Goal: Task Accomplishment & Management: Use online tool/utility

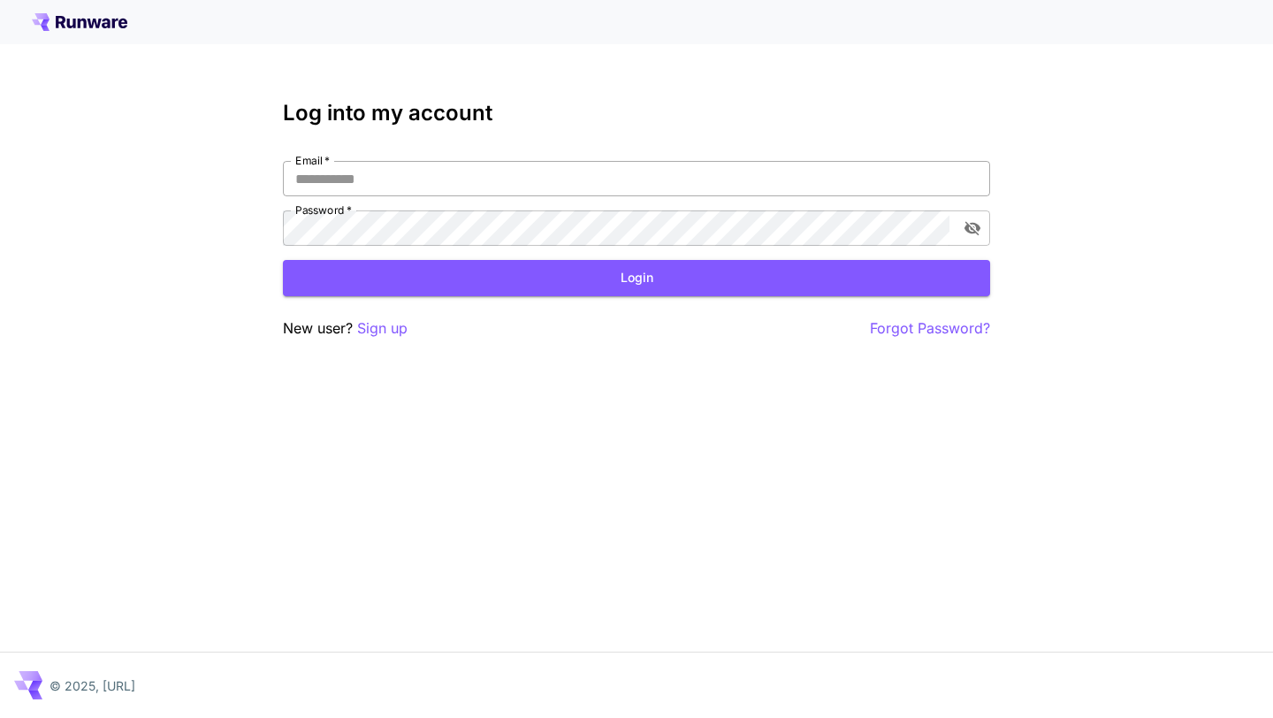
click at [645, 171] on input "Email   *" at bounding box center [636, 178] width 707 height 35
click at [637, 187] on input "Email   *" at bounding box center [636, 178] width 707 height 35
click at [373, 332] on p "Sign up" at bounding box center [382, 328] width 50 height 22
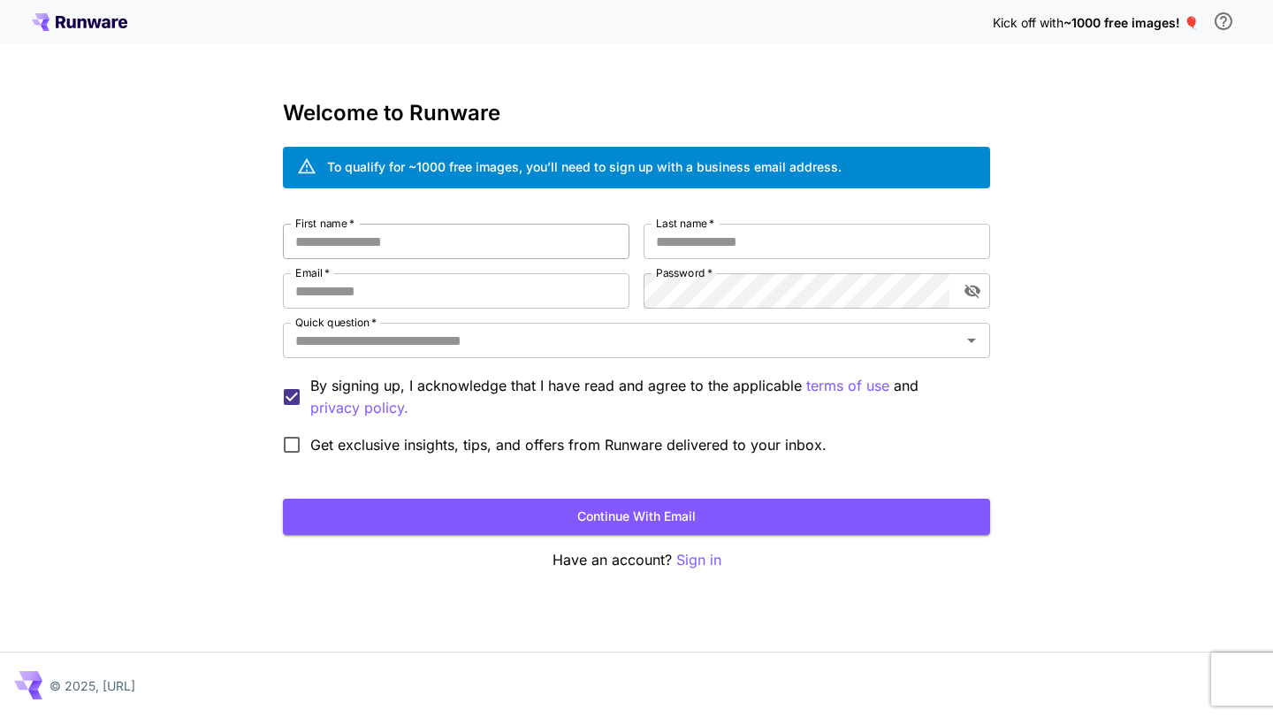
click at [446, 248] on input "First name   *" at bounding box center [456, 241] width 347 height 35
type input "******"
click at [796, 229] on input "Last name   *" at bounding box center [817, 241] width 347 height 35
type input "*******"
click at [476, 299] on input "Email   *" at bounding box center [456, 290] width 347 height 35
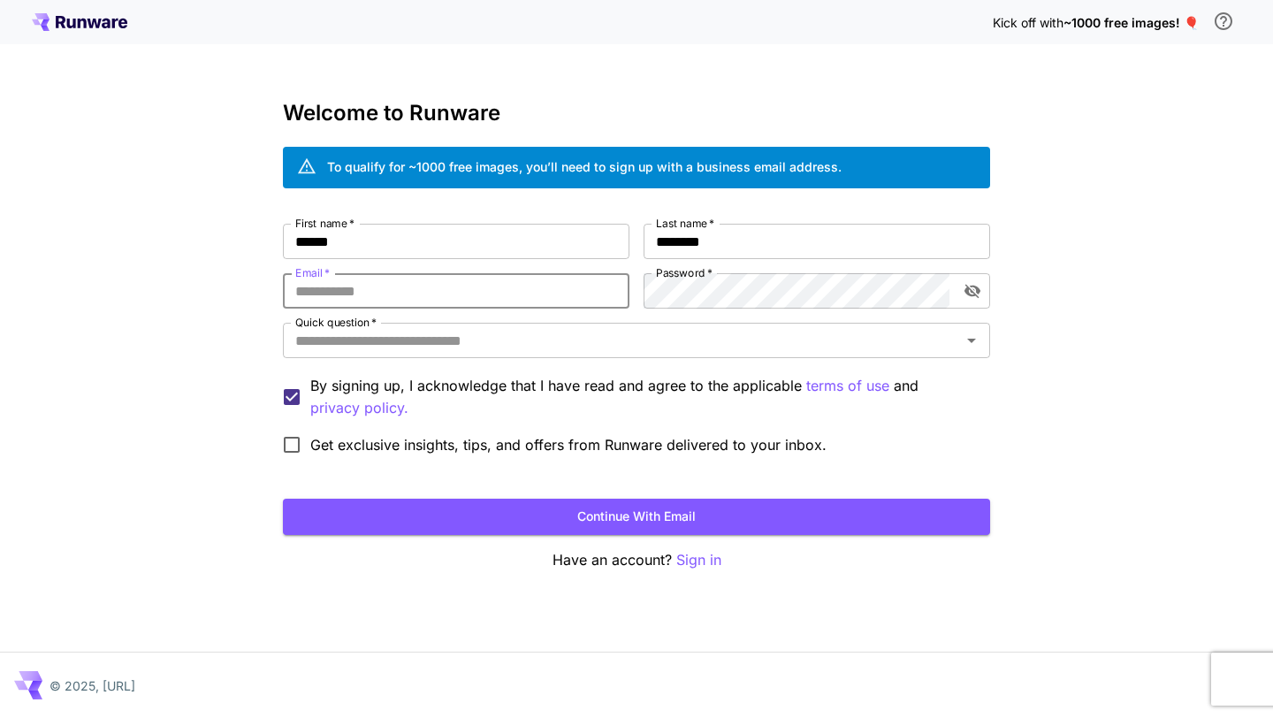
type input "**********"
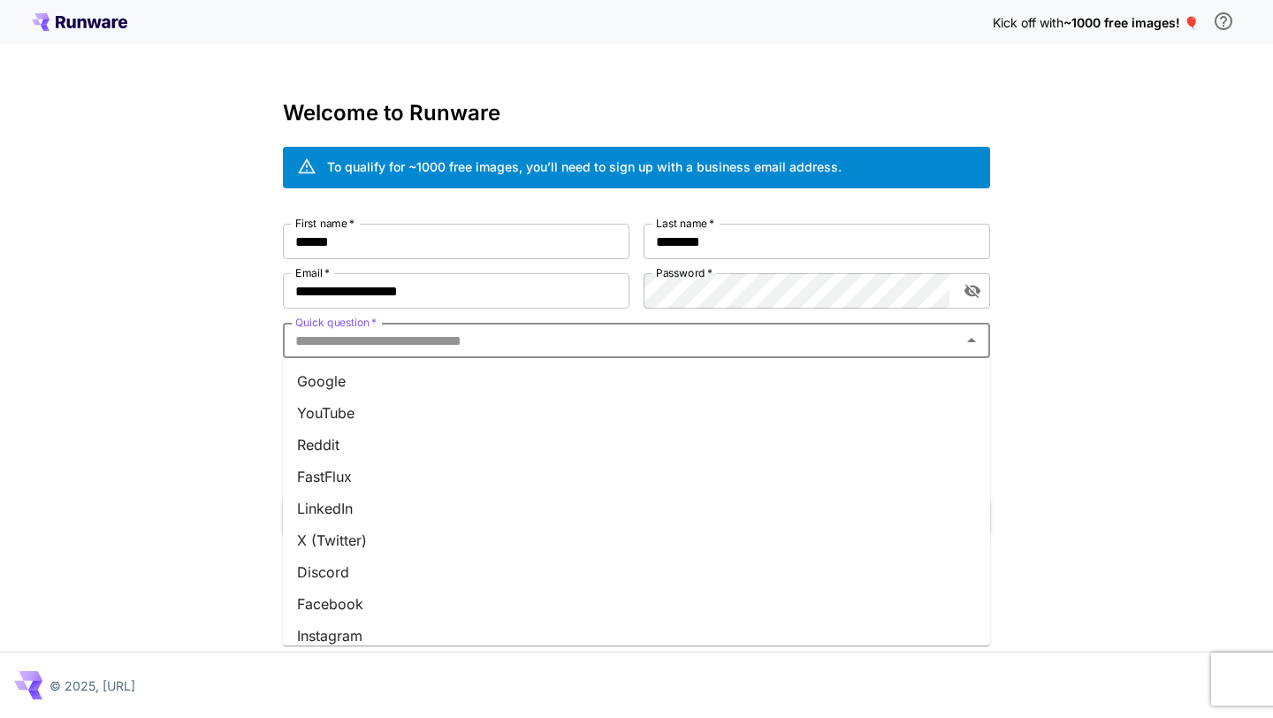
click at [739, 335] on input "Quick question   *" at bounding box center [622, 340] width 668 height 25
click at [702, 370] on li "Google" at bounding box center [636, 381] width 707 height 32
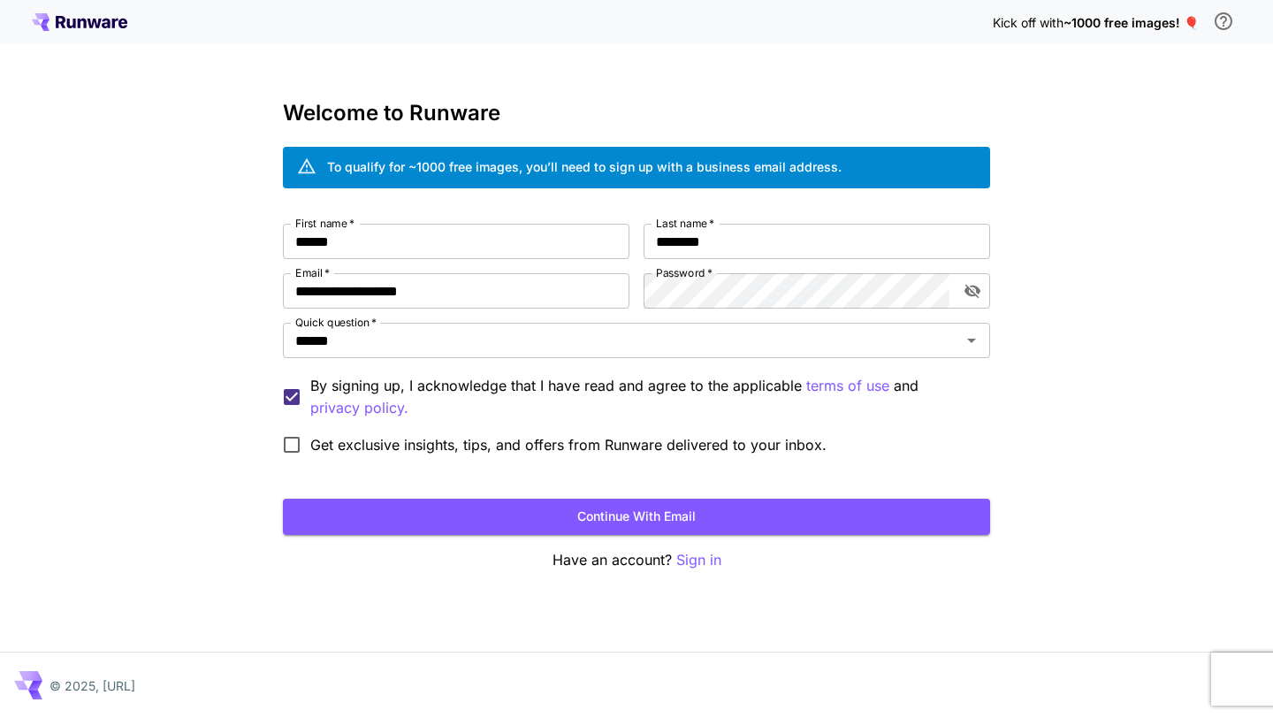
click at [596, 455] on label "Get exclusive insights, tips, and offers from Runware delivered to your inbox." at bounding box center [550, 444] width 554 height 37
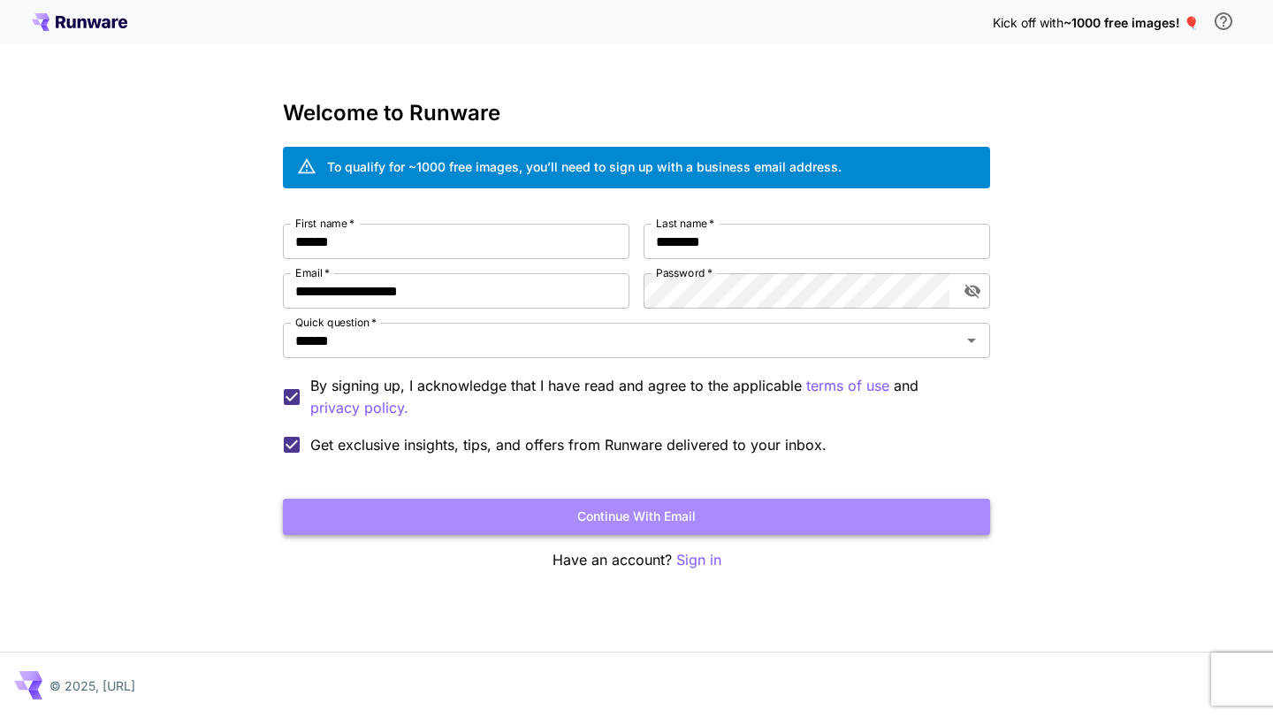
click at [593, 520] on button "Continue with email" at bounding box center [636, 517] width 707 height 36
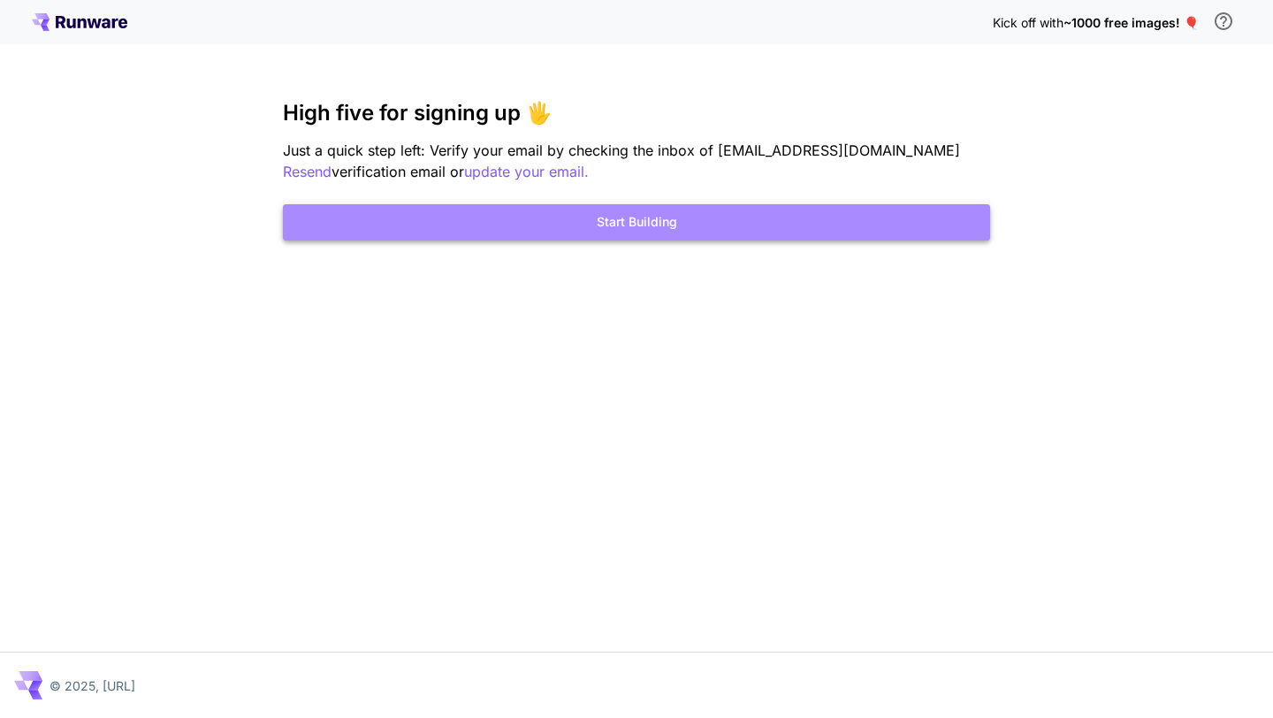
click at [742, 215] on button "Start Building" at bounding box center [636, 222] width 707 height 36
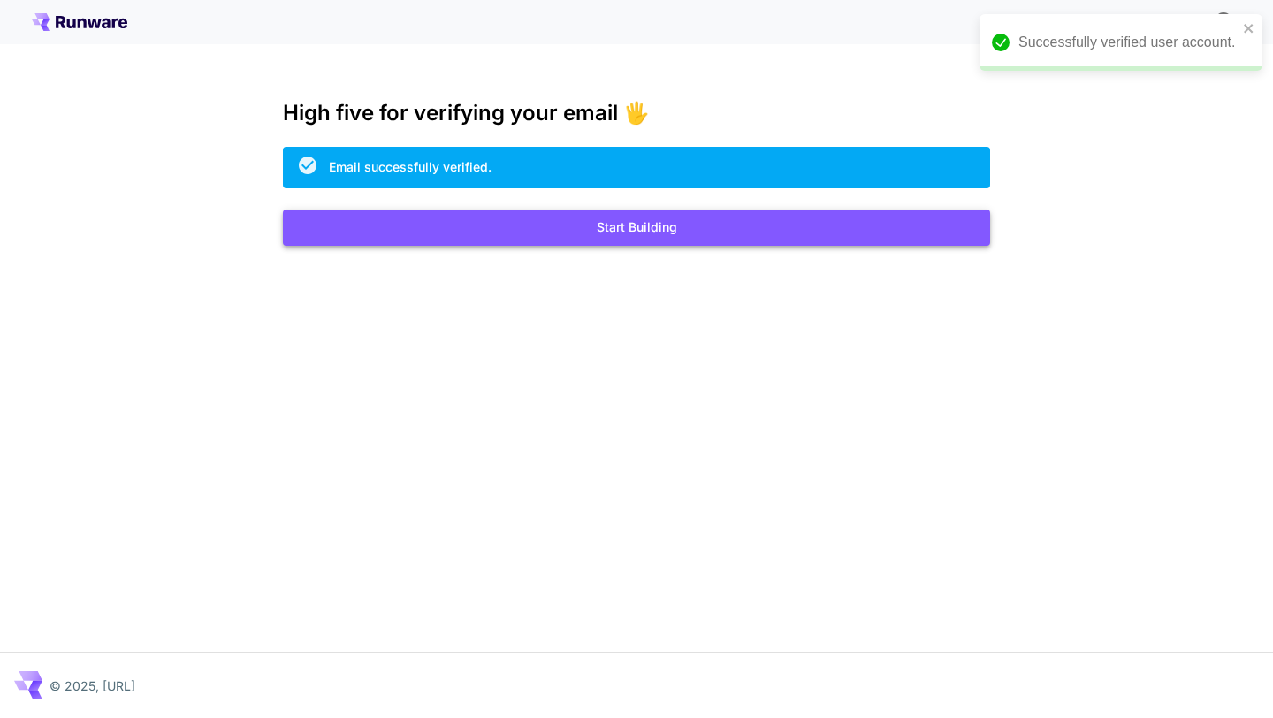
click at [692, 226] on button "Start Building" at bounding box center [636, 228] width 707 height 36
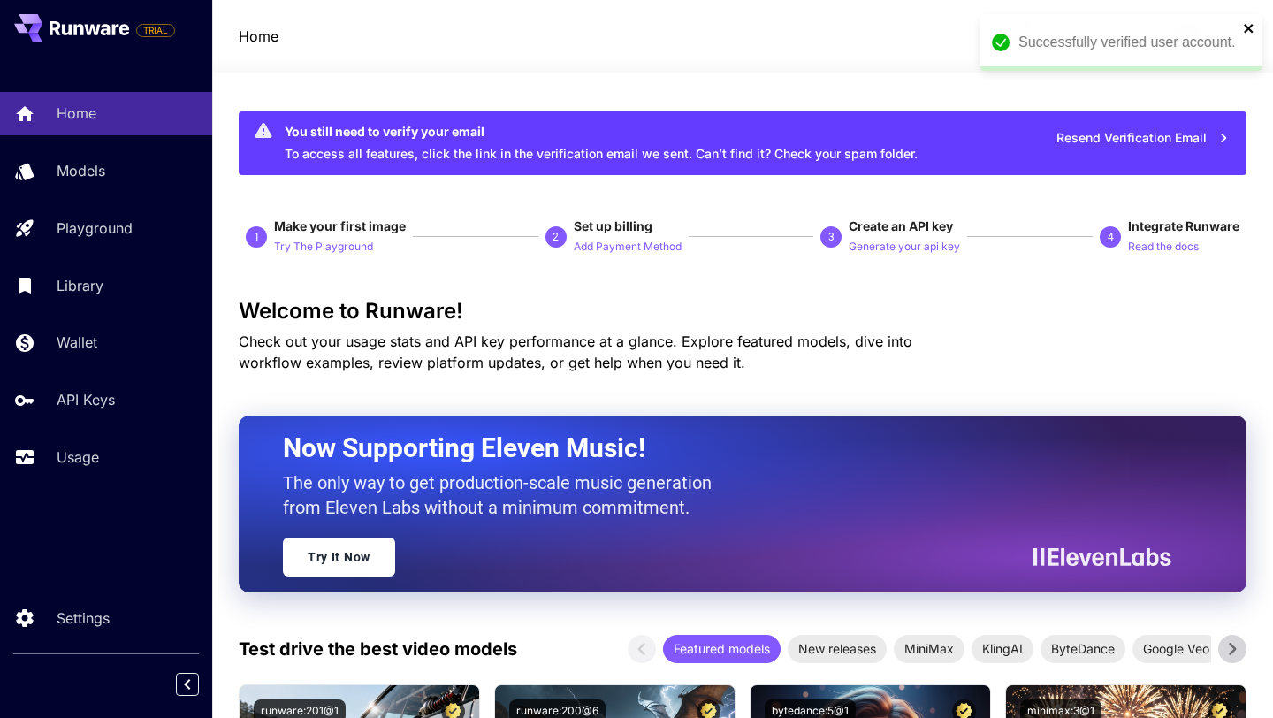
click at [1248, 27] on icon "close" at bounding box center [1248, 28] width 9 height 9
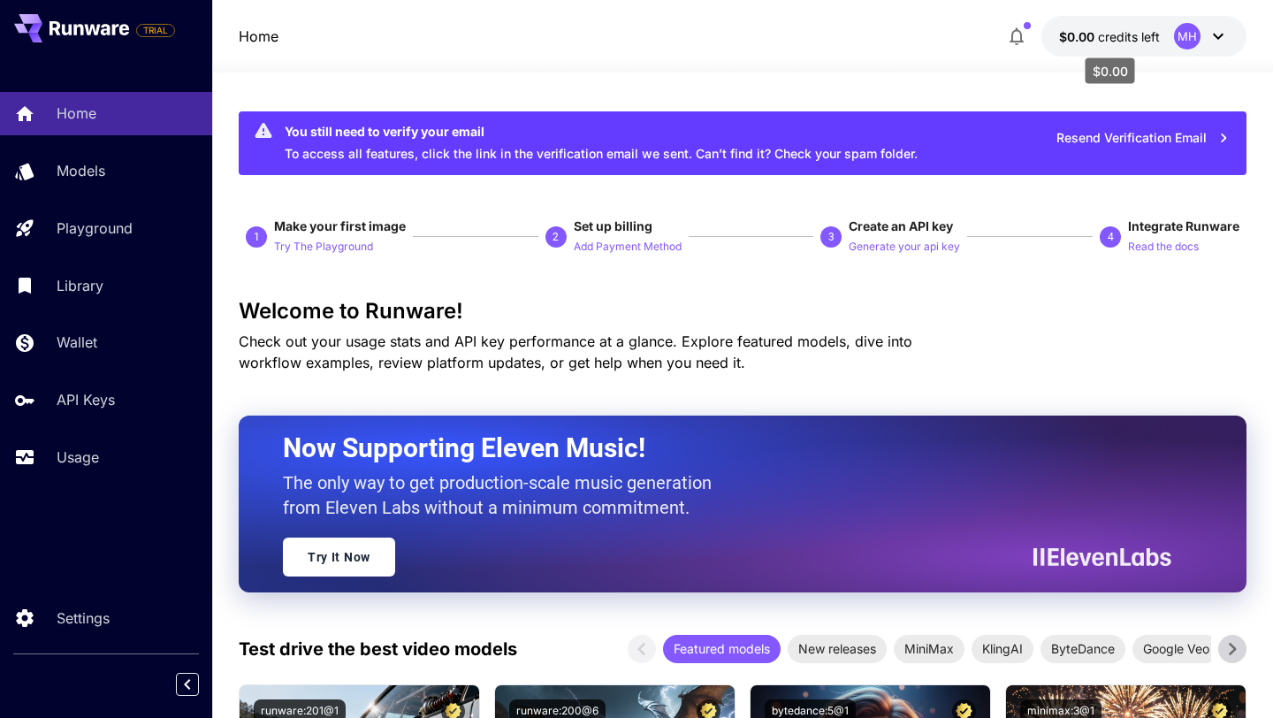
click at [1080, 36] on span "$0.00" at bounding box center [1078, 36] width 39 height 15
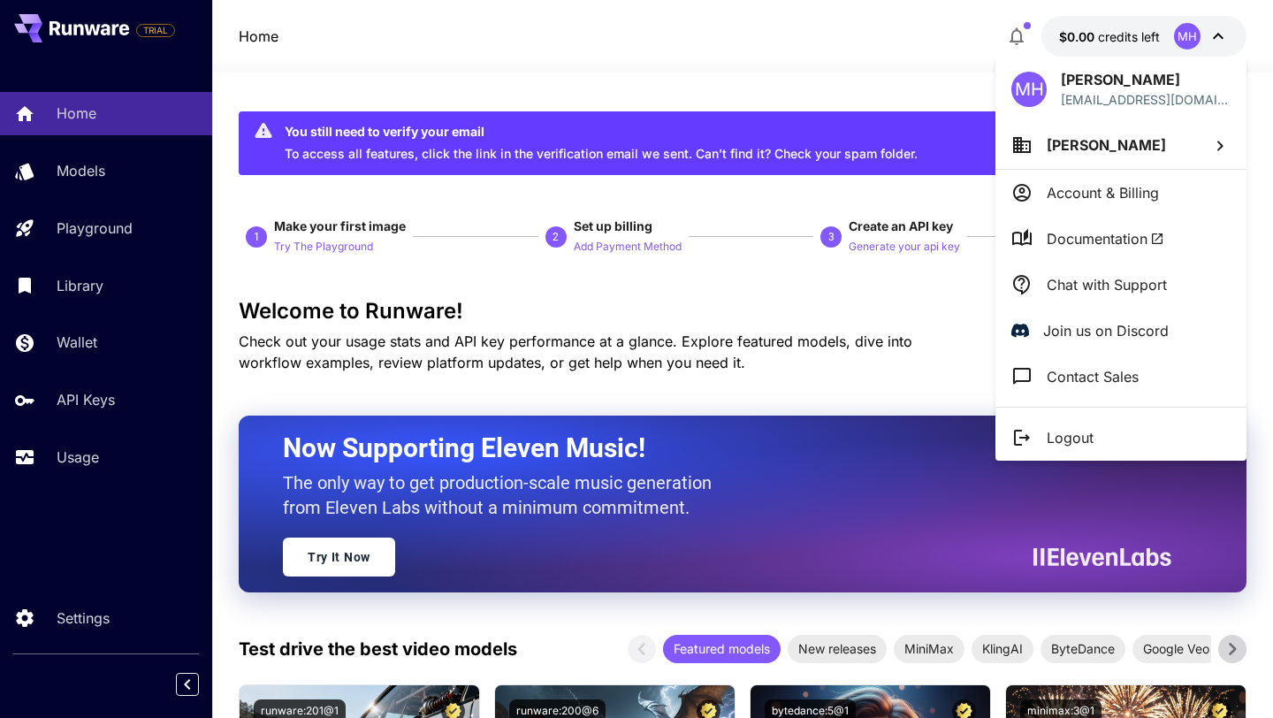
click at [1018, 34] on div at bounding box center [636, 359] width 1273 height 718
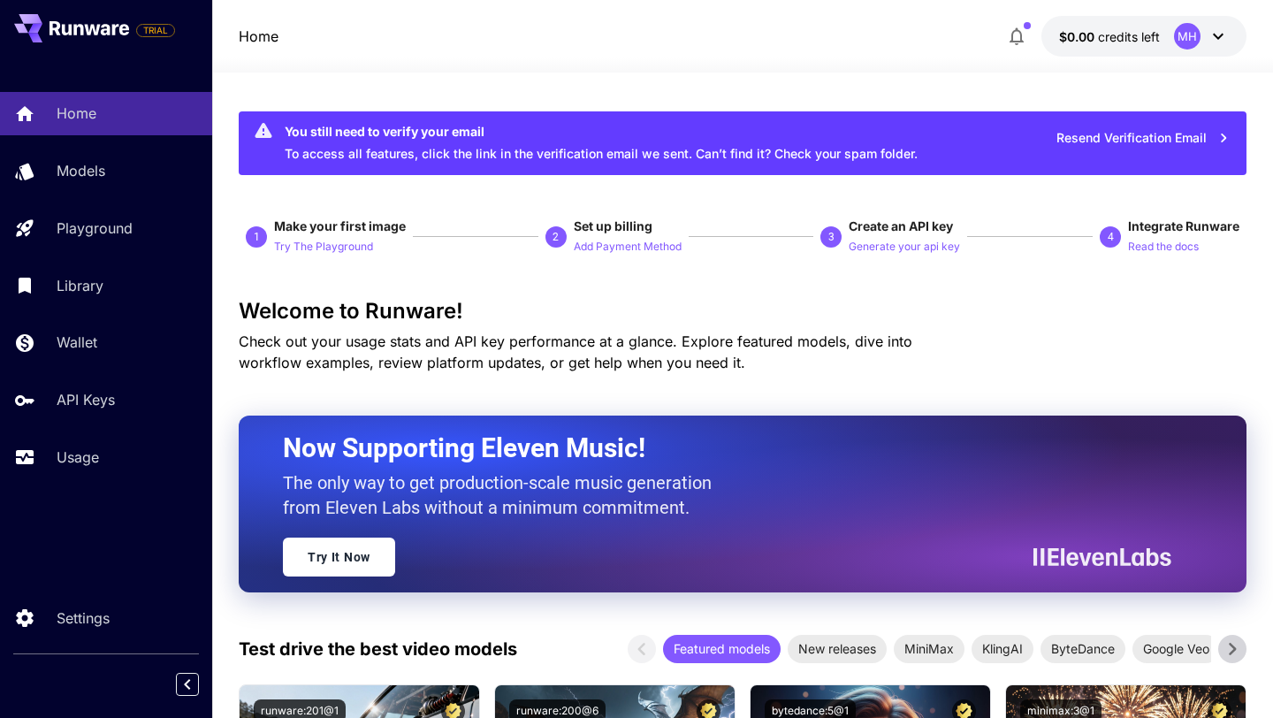
click at [1018, 34] on icon "button" at bounding box center [1016, 36] width 21 height 21
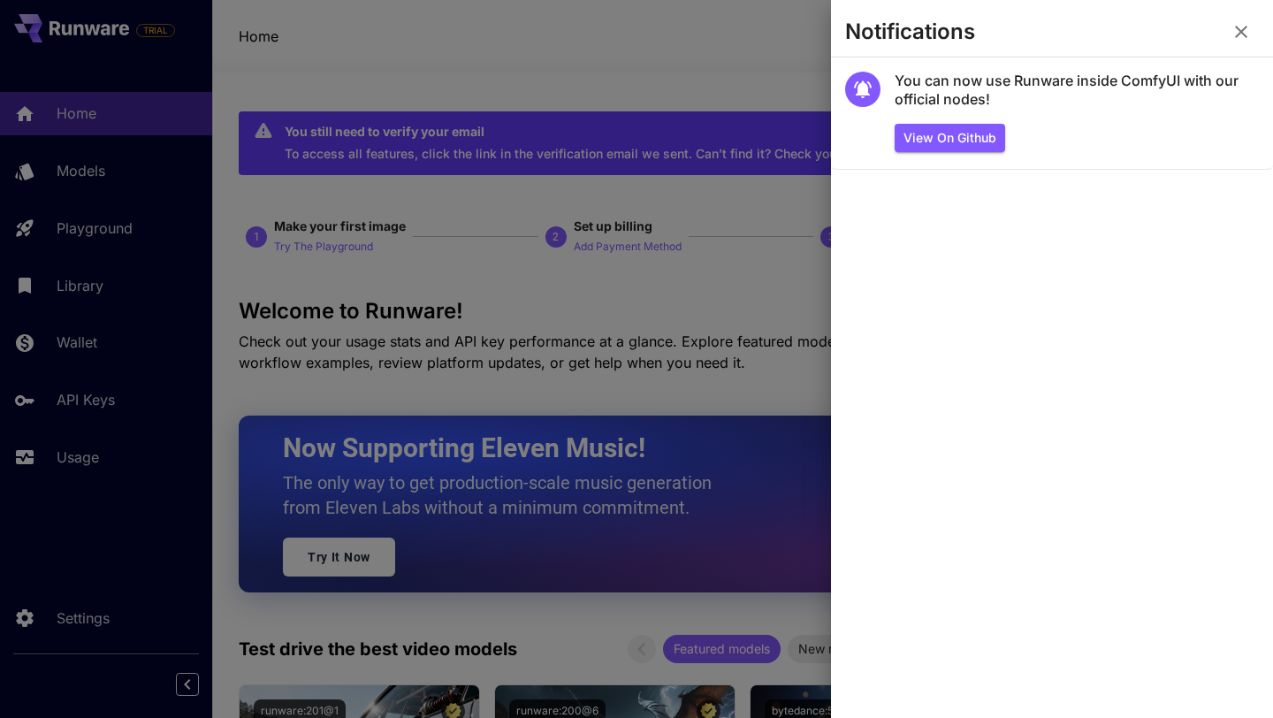
click at [1246, 36] on icon "button" at bounding box center [1241, 32] width 12 height 12
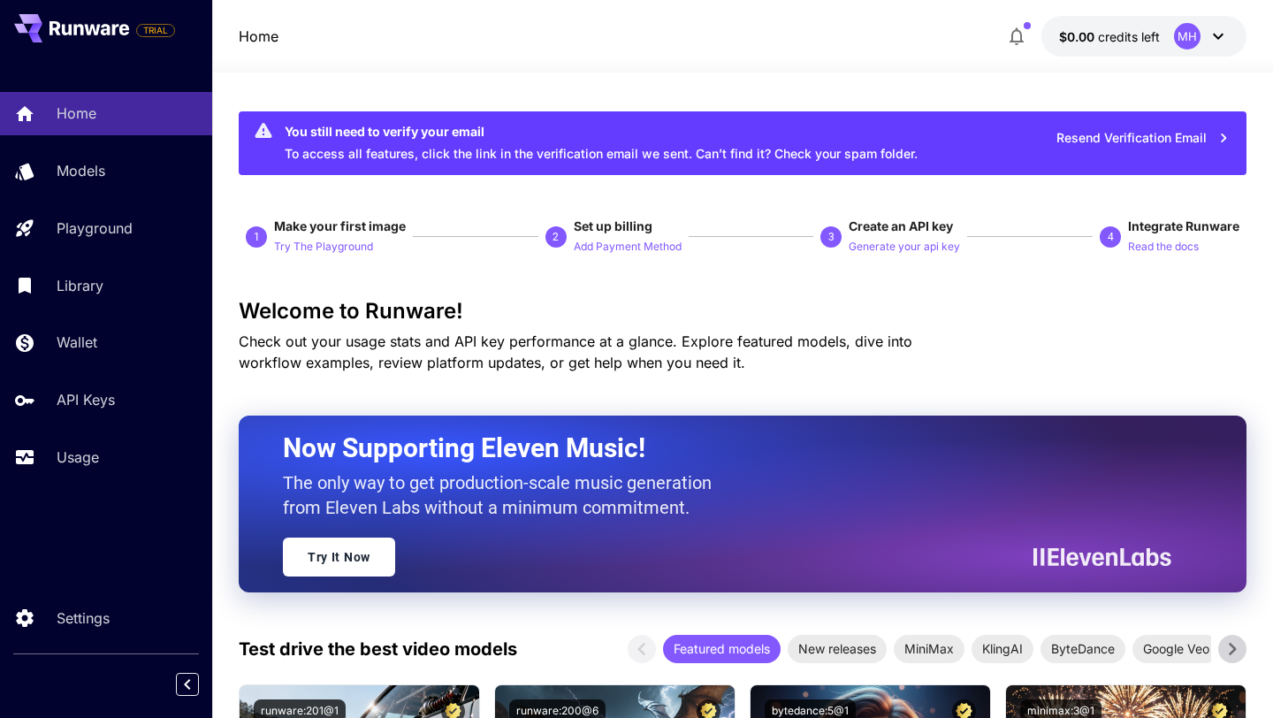
click at [1020, 35] on icon "button" at bounding box center [1016, 36] width 21 height 21
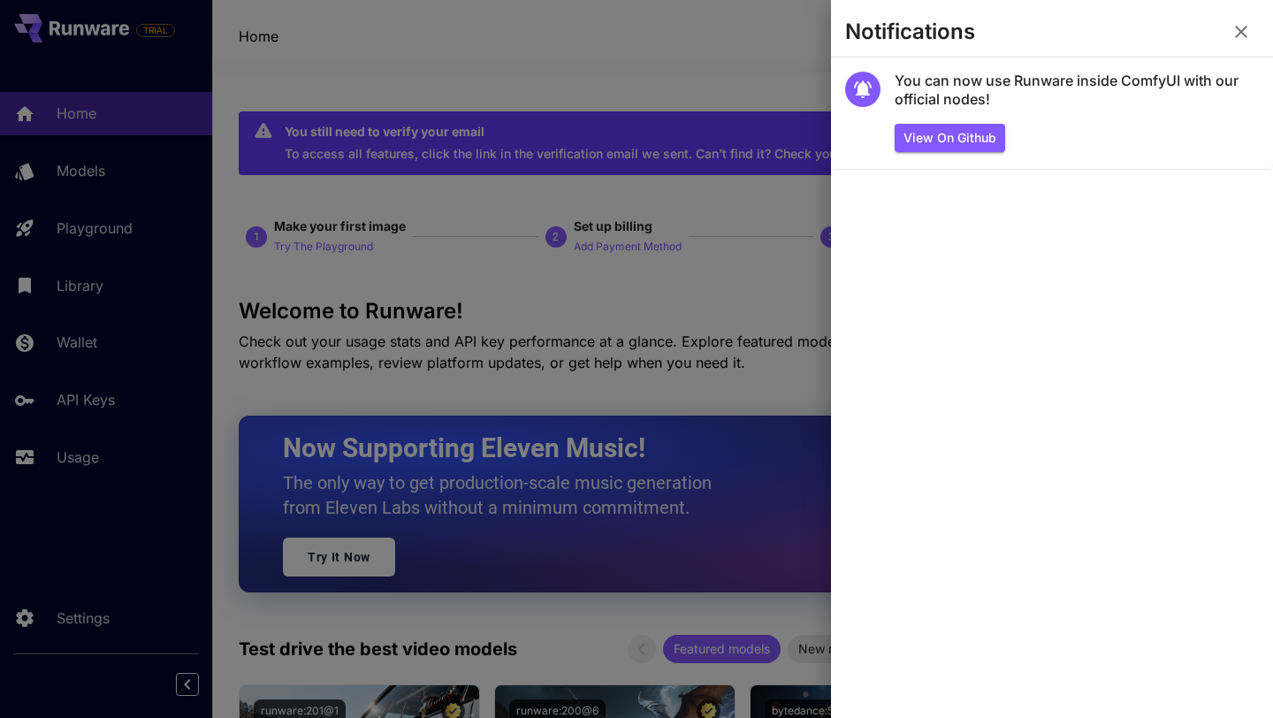
click at [579, 319] on div at bounding box center [636, 359] width 1273 height 718
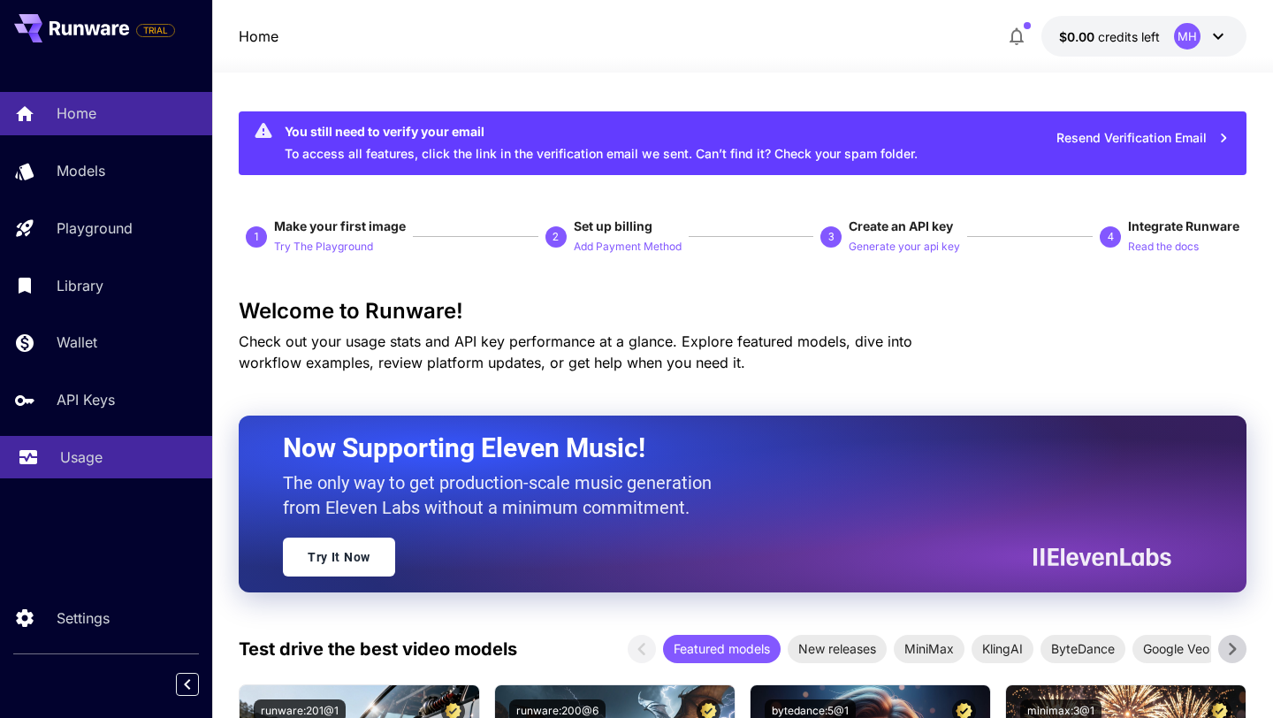
click at [50, 462] on link "Usage" at bounding box center [106, 457] width 212 height 43
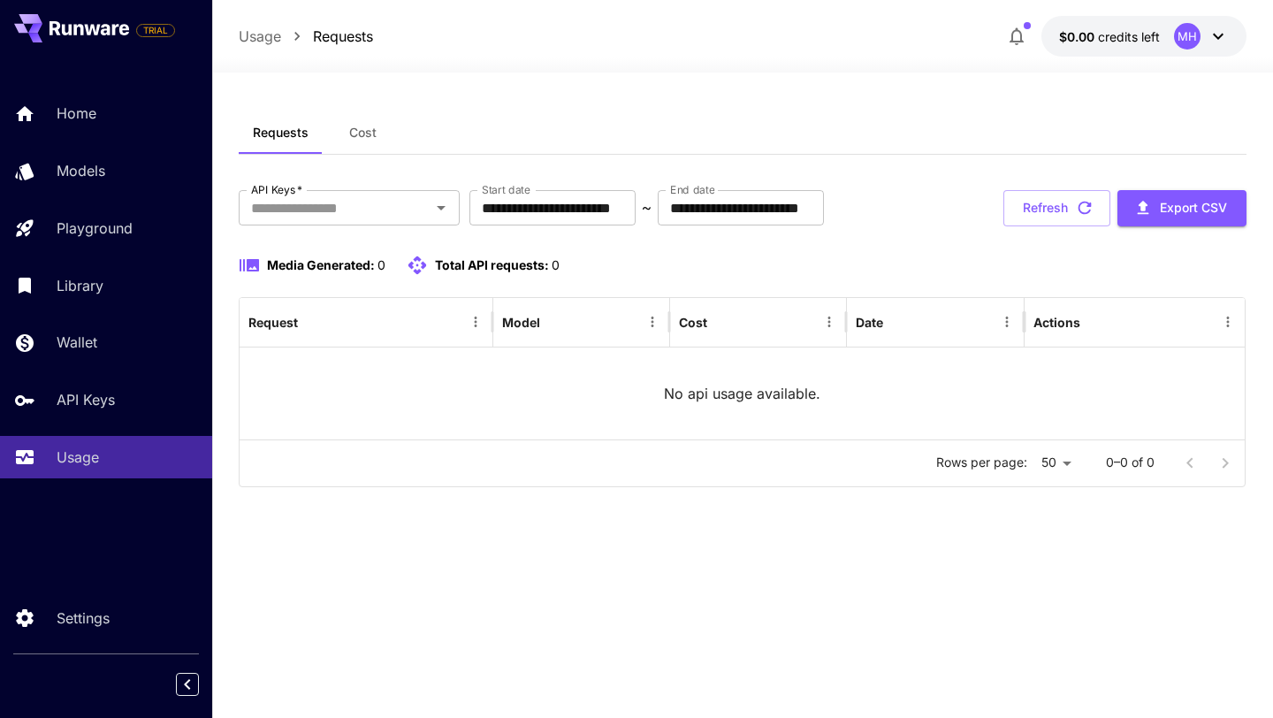
click at [1016, 55] on div at bounding box center [742, 61] width 1061 height 21
click at [1030, 44] on button "button" at bounding box center [1016, 36] width 35 height 35
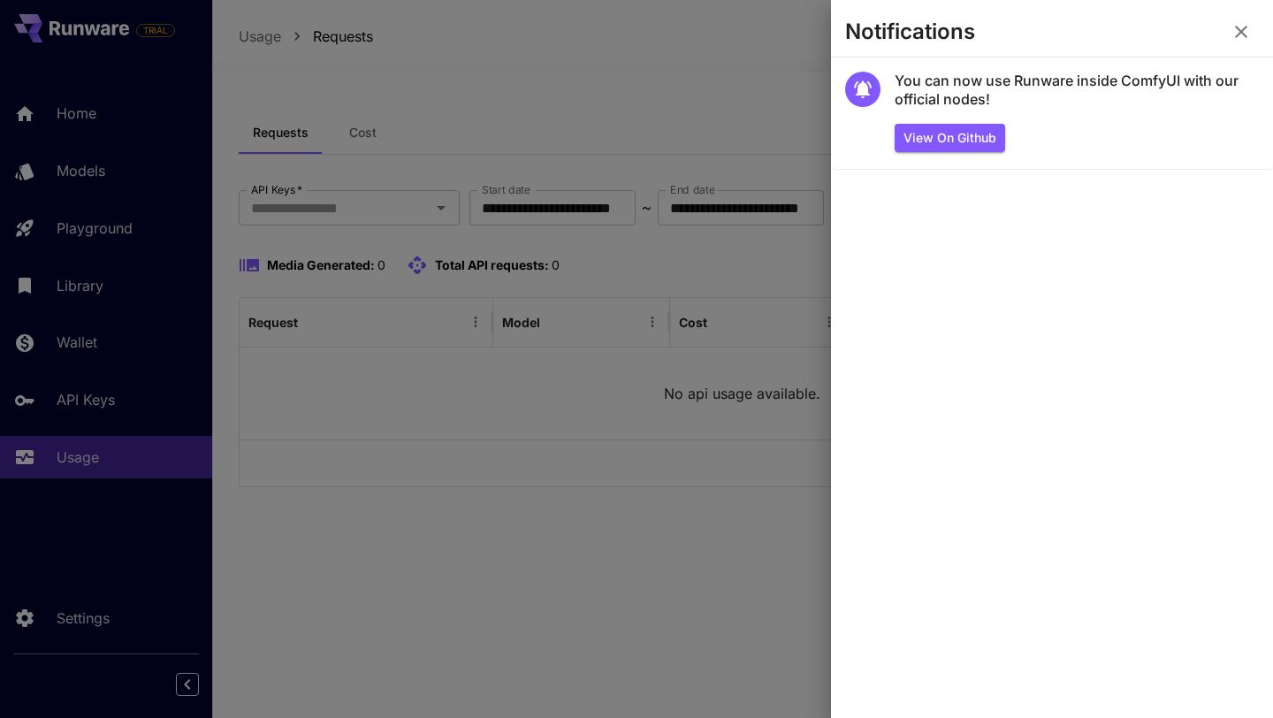
click at [606, 150] on div at bounding box center [636, 359] width 1273 height 718
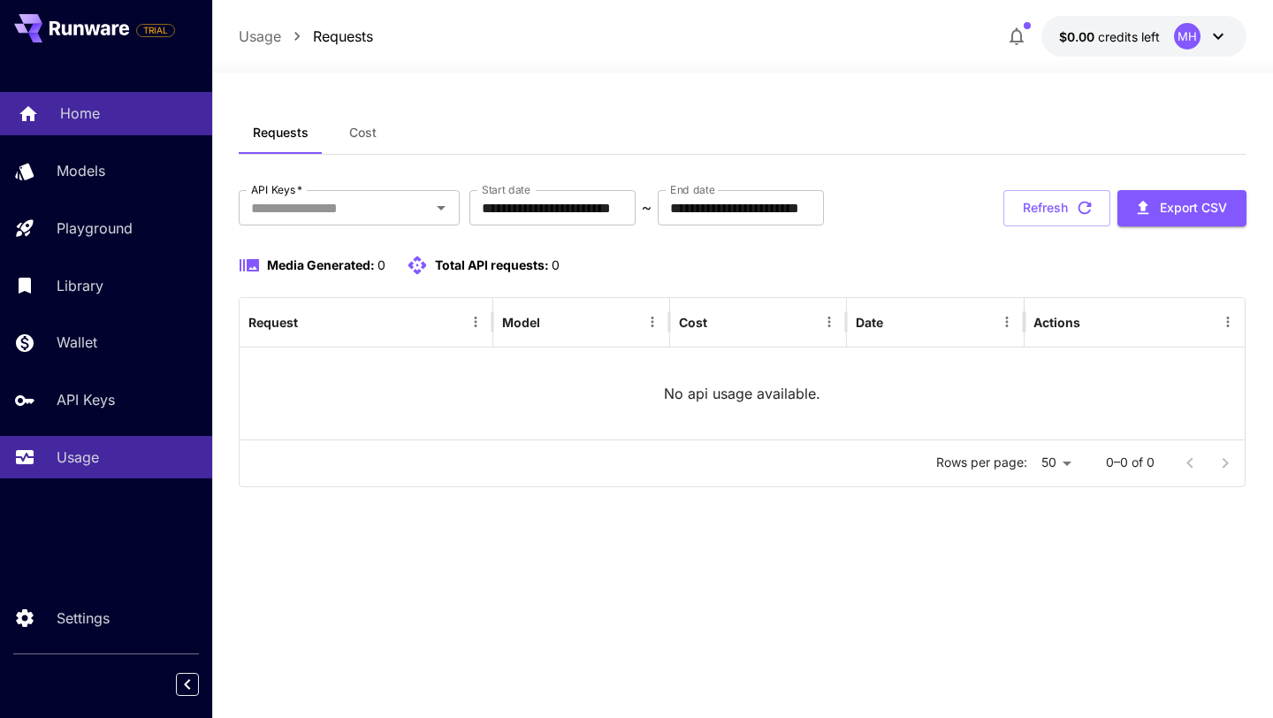
click at [109, 129] on link "Home" at bounding box center [106, 113] width 212 height 43
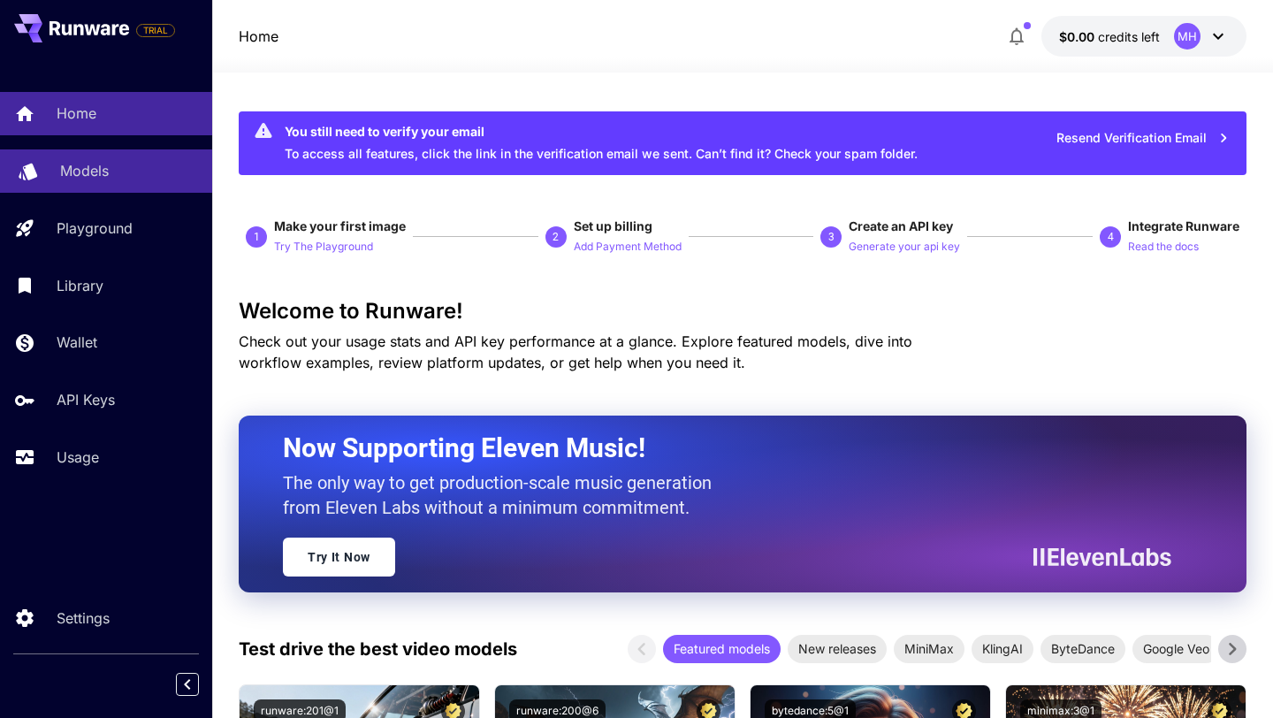
click at [82, 170] on p "Models" at bounding box center [84, 170] width 49 height 21
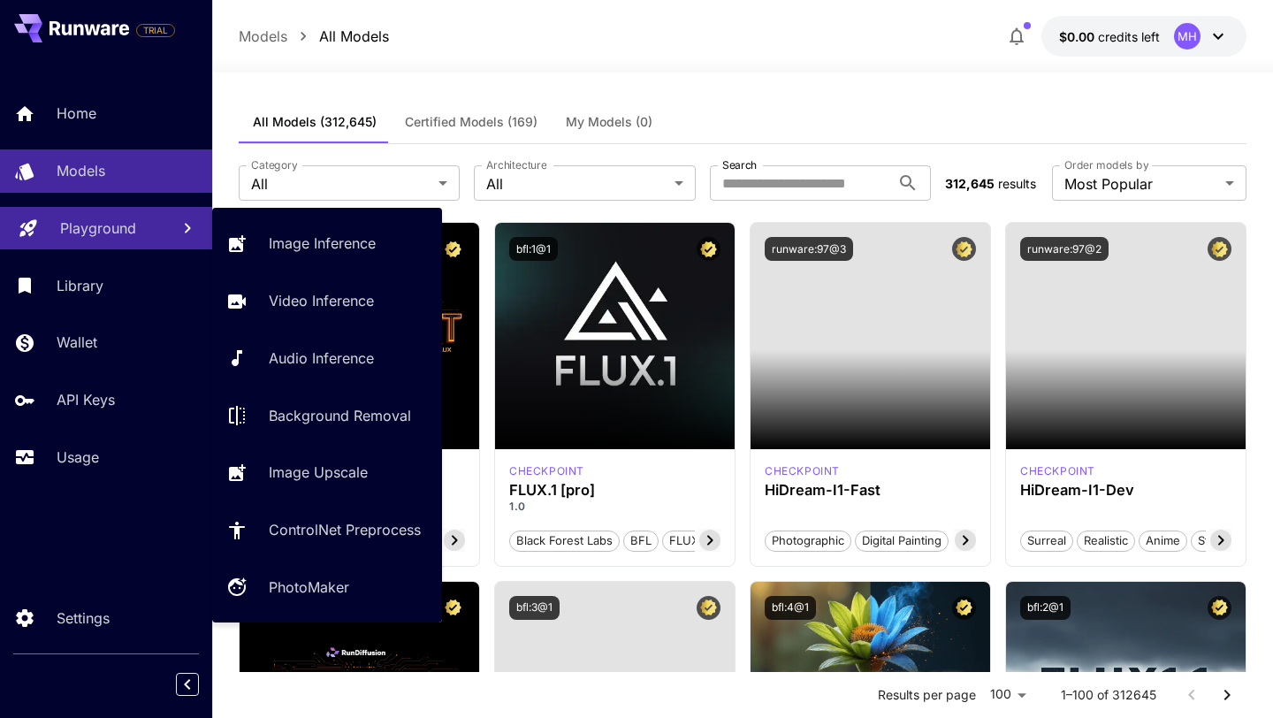
click at [80, 232] on p "Playground" at bounding box center [98, 228] width 76 height 21
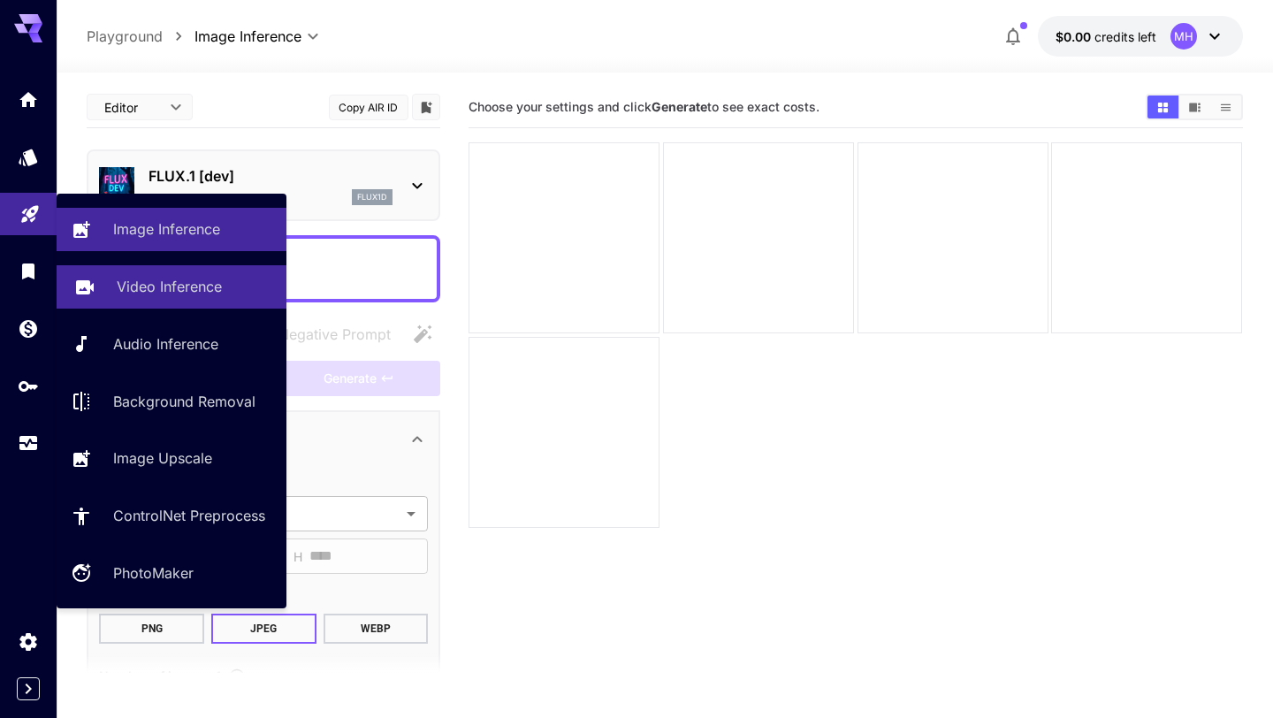
click at [81, 286] on icon at bounding box center [84, 281] width 21 height 21
type input "**********"
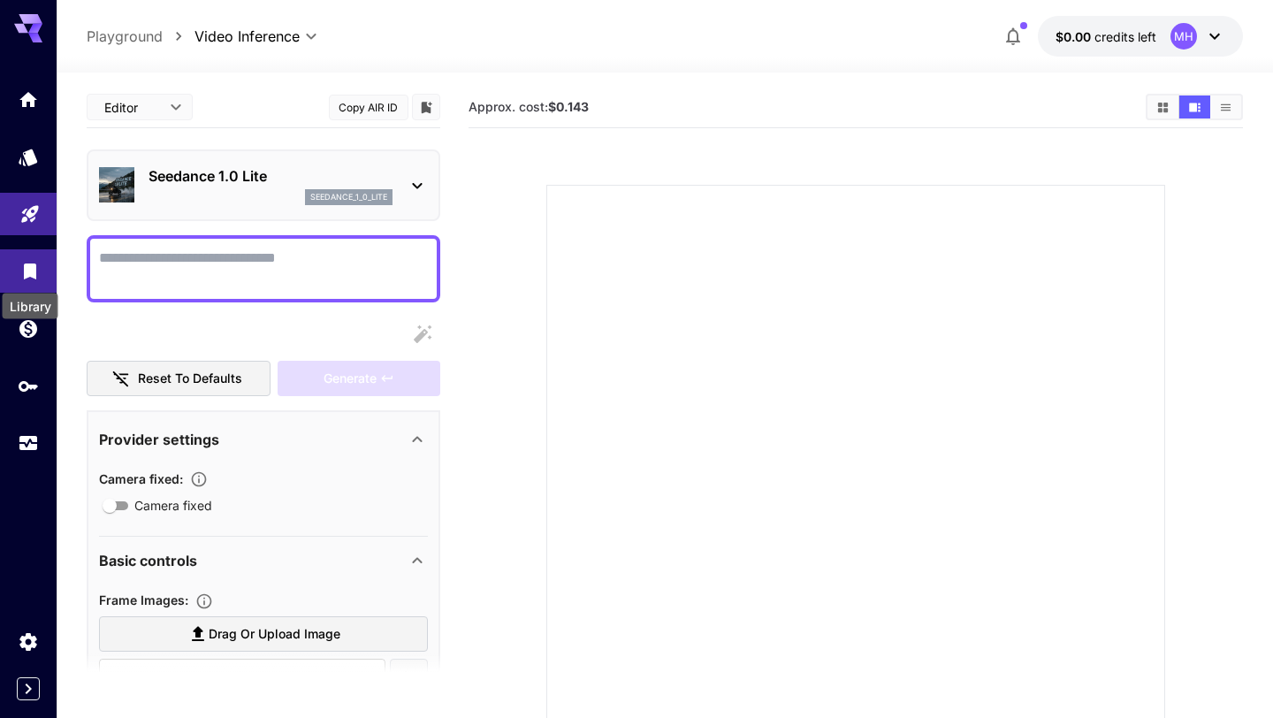
click at [39, 276] on icon "Library" at bounding box center [29, 266] width 21 height 21
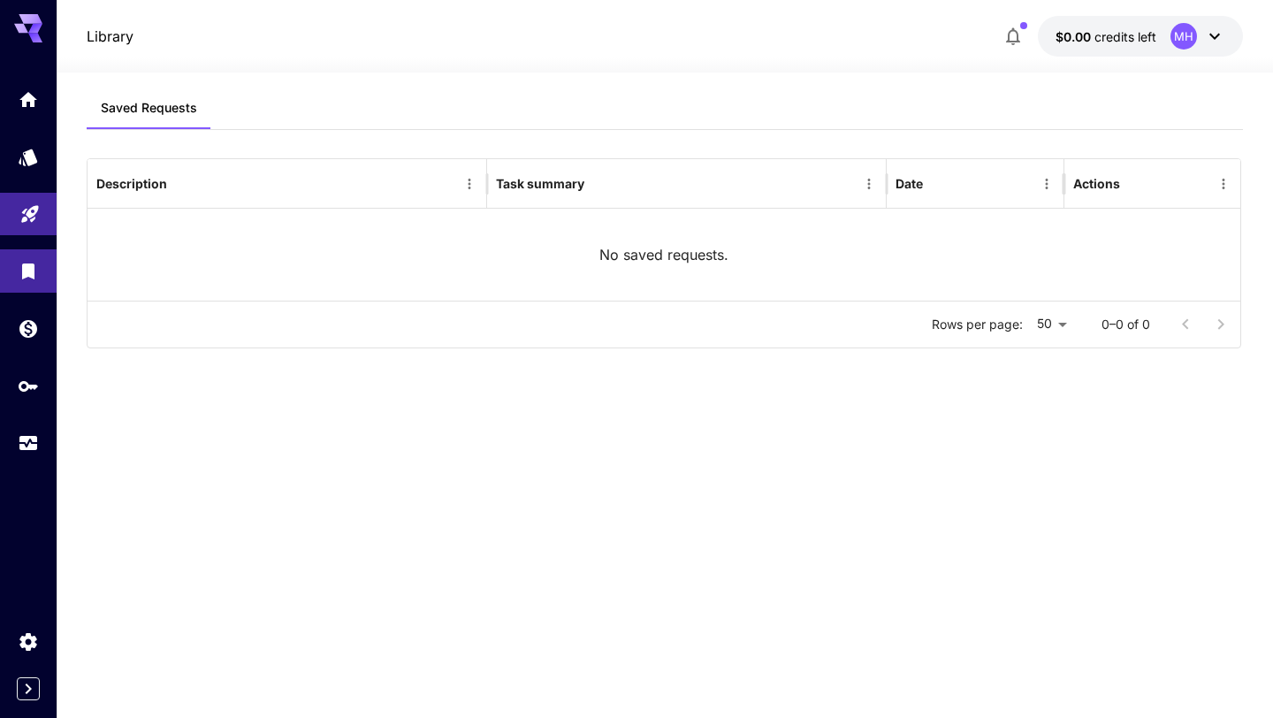
click at [1022, 37] on icon "button" at bounding box center [1013, 36] width 21 height 21
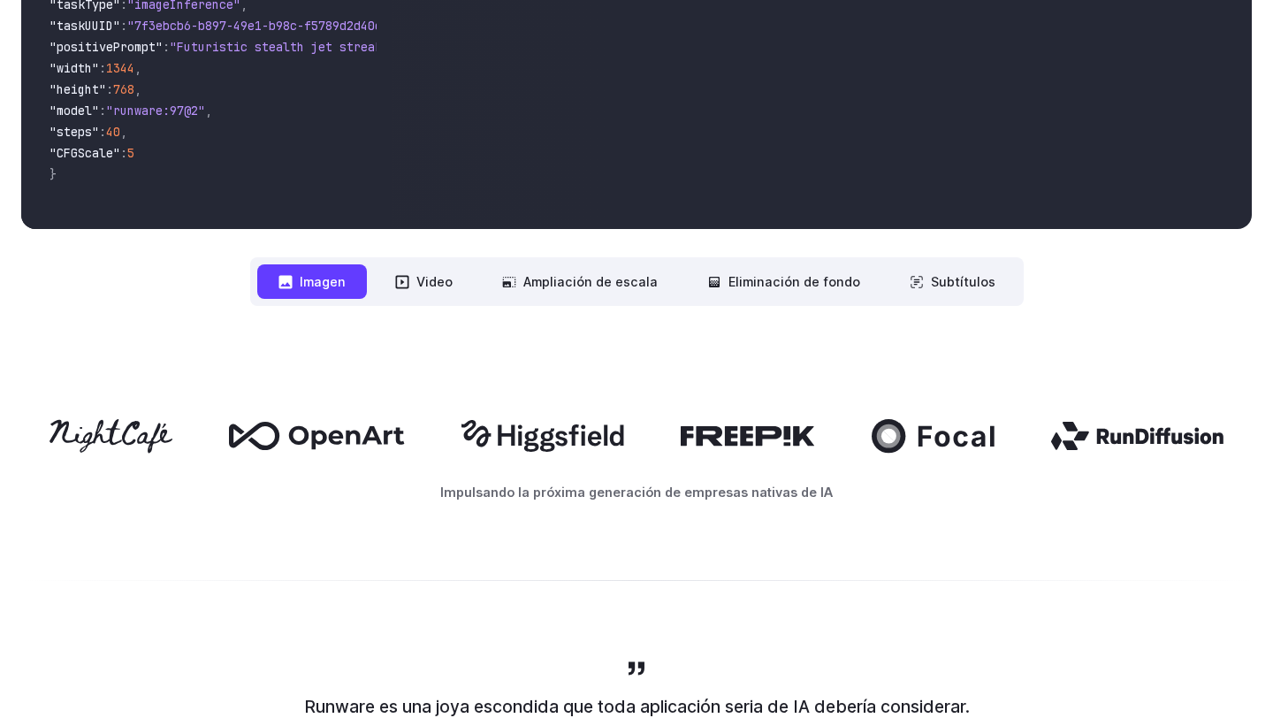
scroll to position [771, 0]
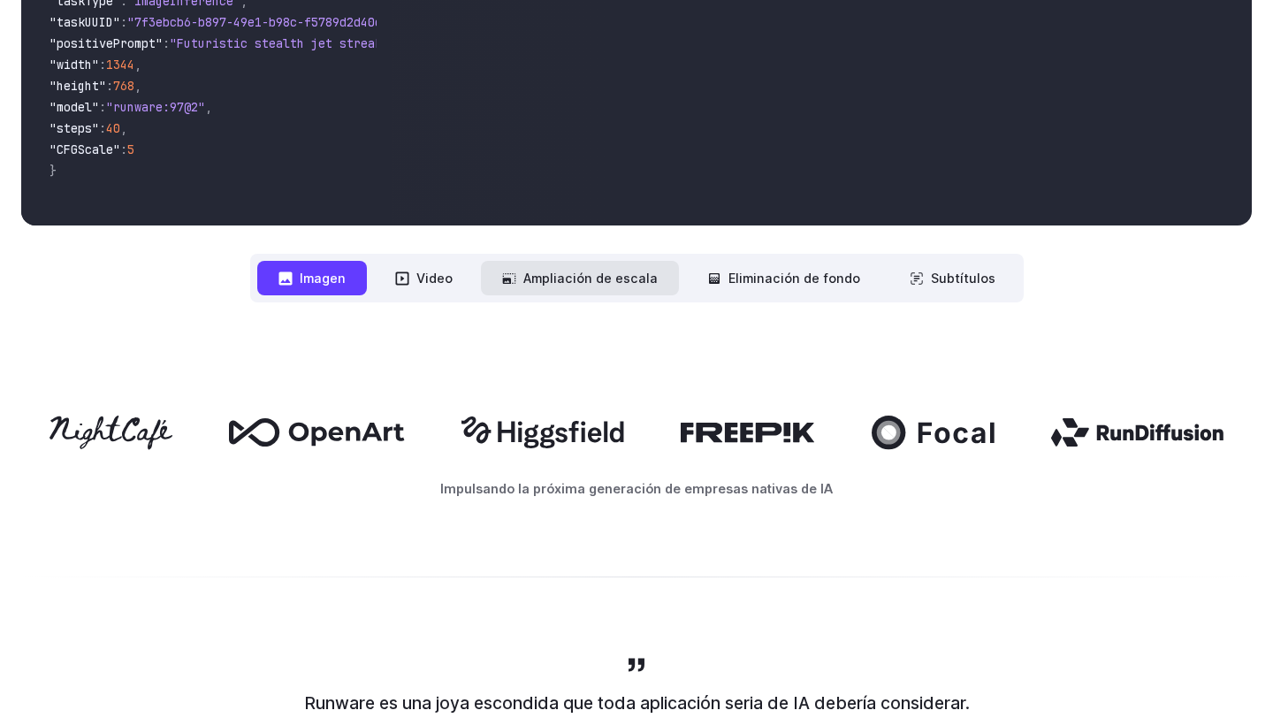
click at [651, 279] on font "Ampliación de escala" at bounding box center [590, 278] width 134 height 15
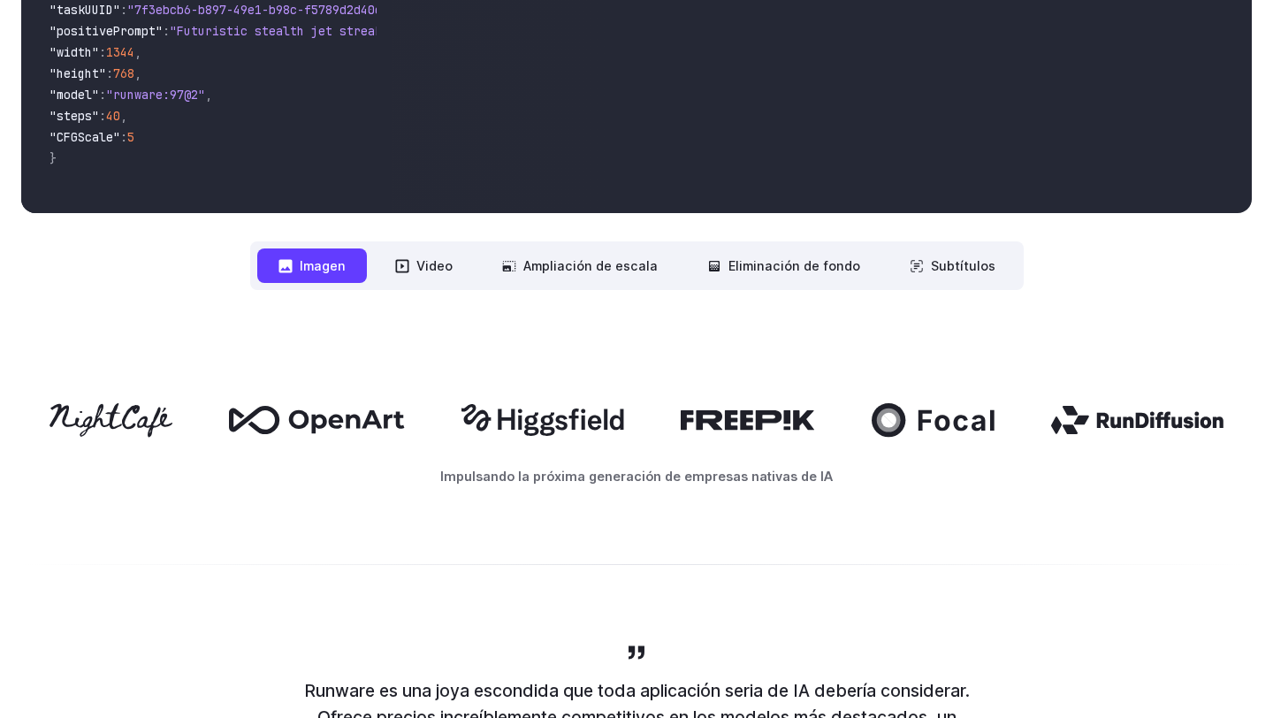
drag, startPoint x: 698, startPoint y: 426, endPoint x: 885, endPoint y: 429, distance: 187.5
click at [895, 429] on div at bounding box center [636, 420] width 1231 height 34
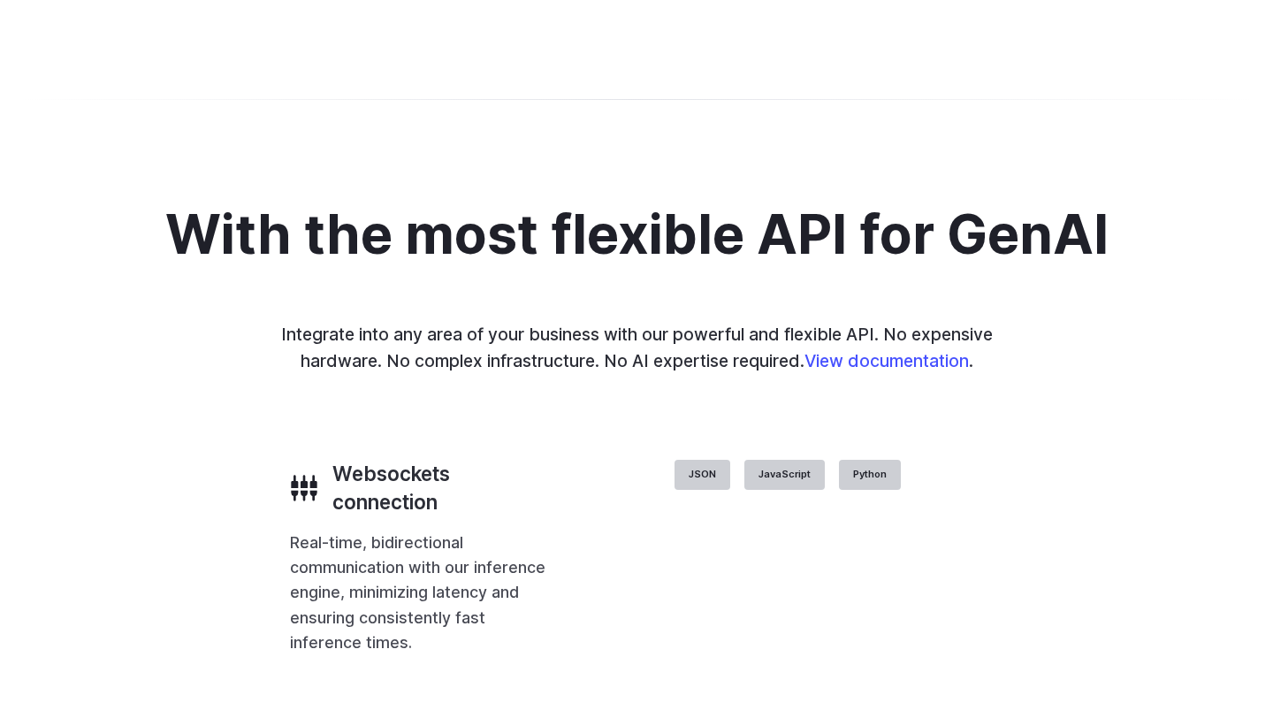
scroll to position [3393, 0]
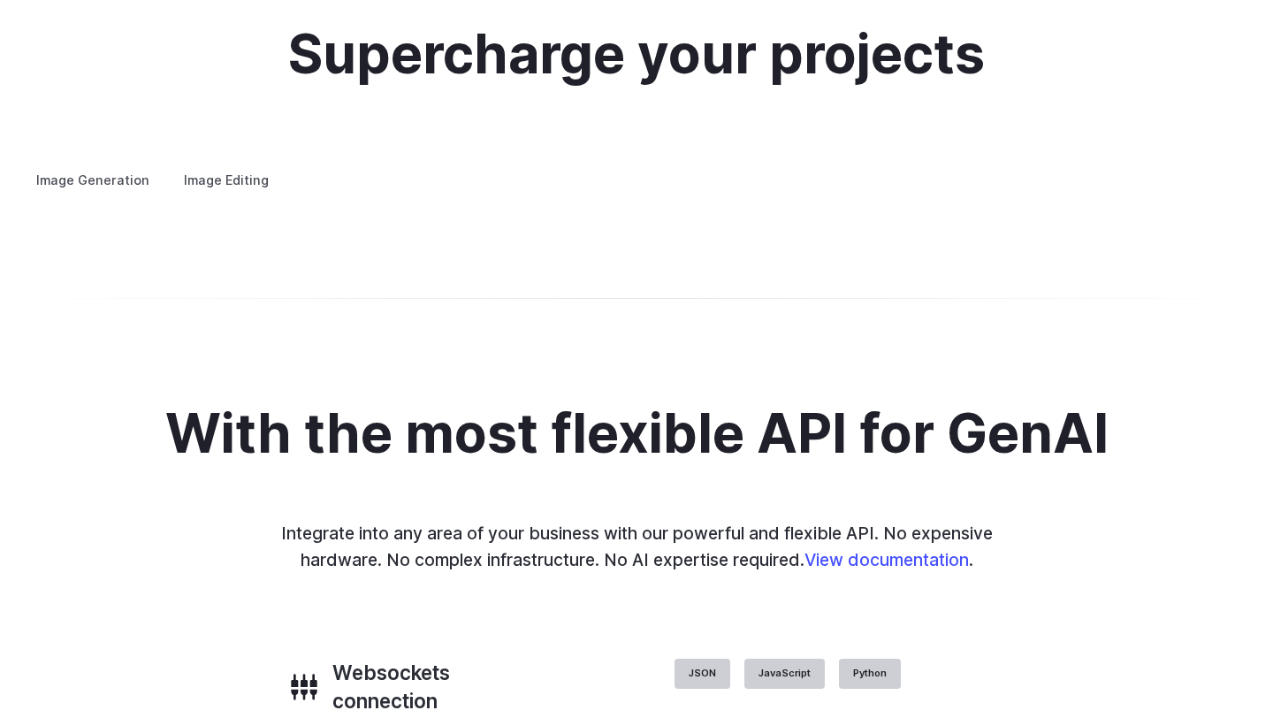
click at [0, 0] on details "Custom avatars Create avatars in any style you desire – whether abstract, carto…" at bounding box center [0, 0] width 0 height 0
click at [0, 0] on summary "Custom avatars" at bounding box center [0, 0] width 0 height 0
click at [0, 0] on summary "Concept design" at bounding box center [0, 0] width 0 height 0
click at [0, 0] on details "Creative styling Generate fun, unique images without photo editing or graphic d…" at bounding box center [0, 0] width 0 height 0
click at [0, 0] on summary "Creative styling" at bounding box center [0, 0] width 0 height 0
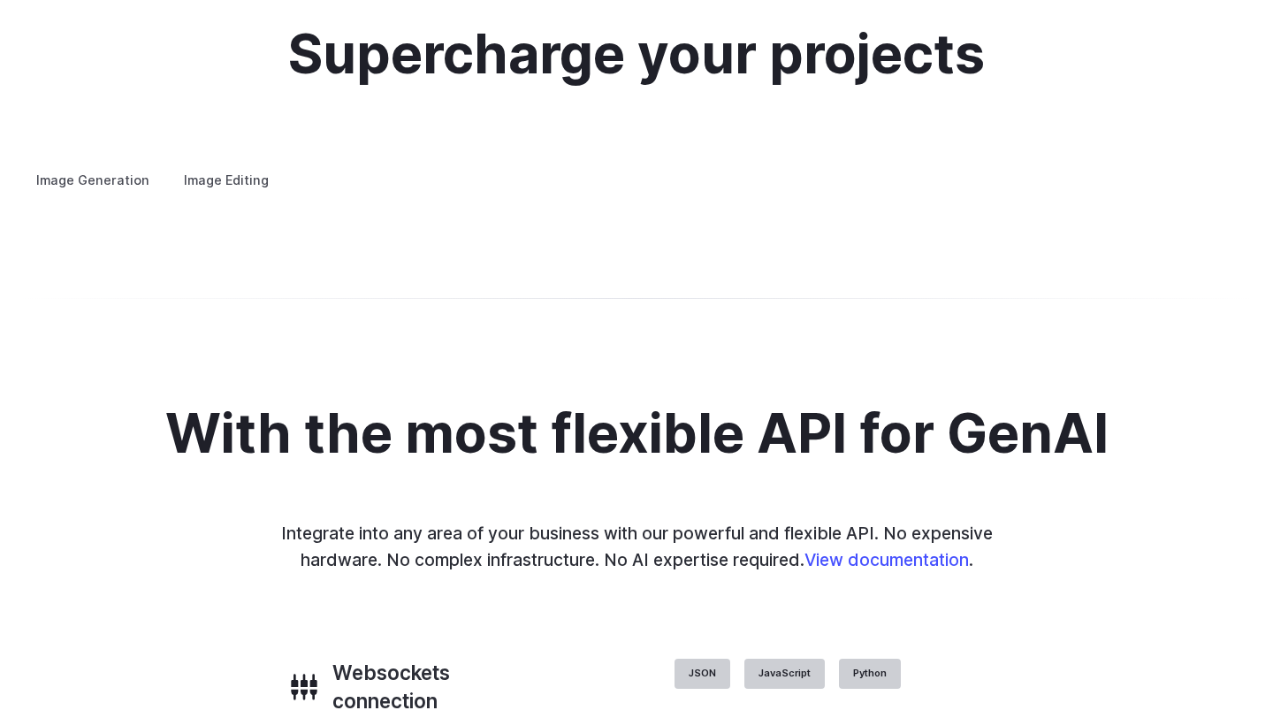
click at [0, 0] on details "Architecture Visualize architectural designs with ease, from initial sketches t…" at bounding box center [0, 0] width 0 height 0
click at [0, 0] on summary "Architecture" at bounding box center [0, 0] width 0 height 0
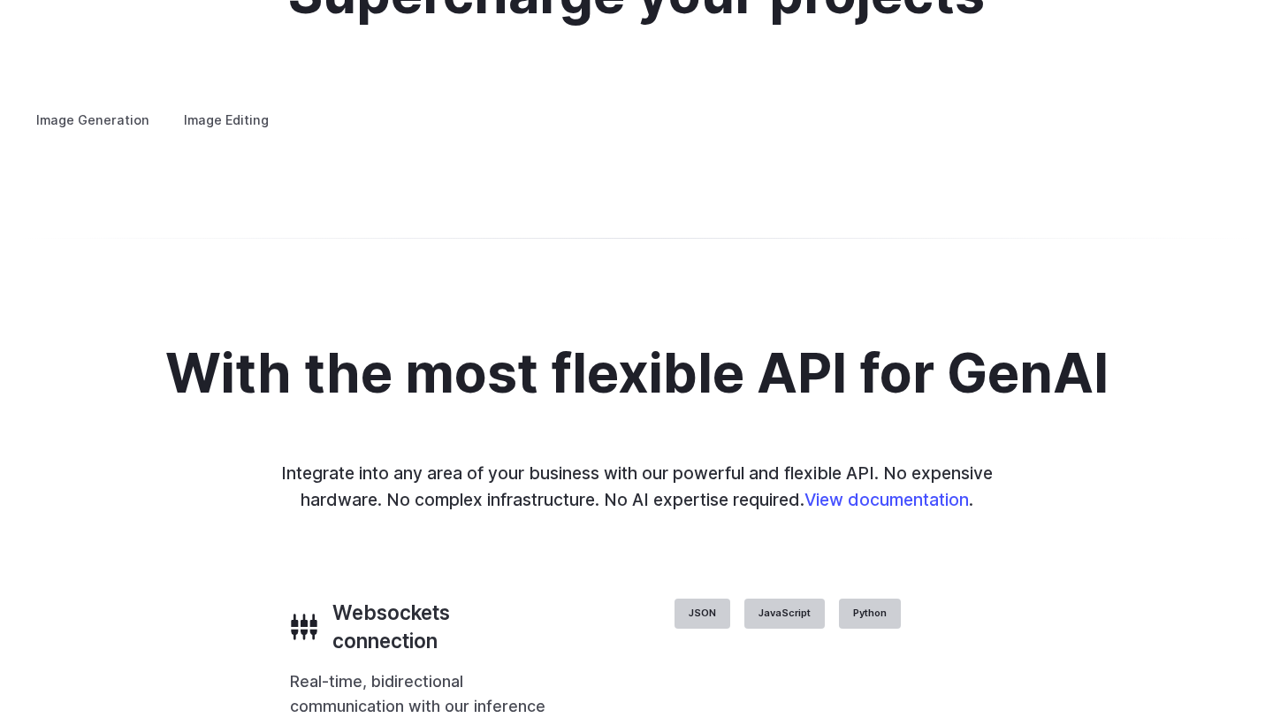
scroll to position [3463, 0]
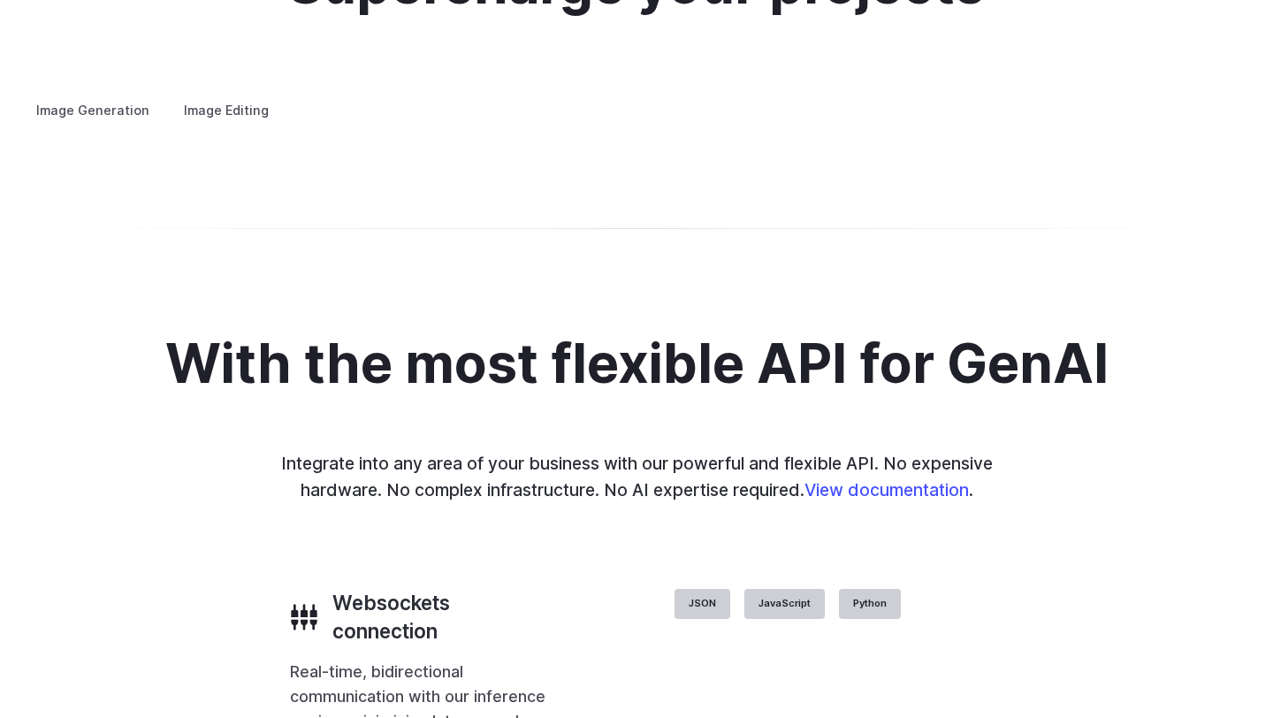
click at [0, 0] on details "Product design Quickly design and visualize new product lines, accessories, or …" at bounding box center [0, 0] width 0 height 0
click at [0, 0] on summary "Product design" at bounding box center [0, 0] width 0 height 0
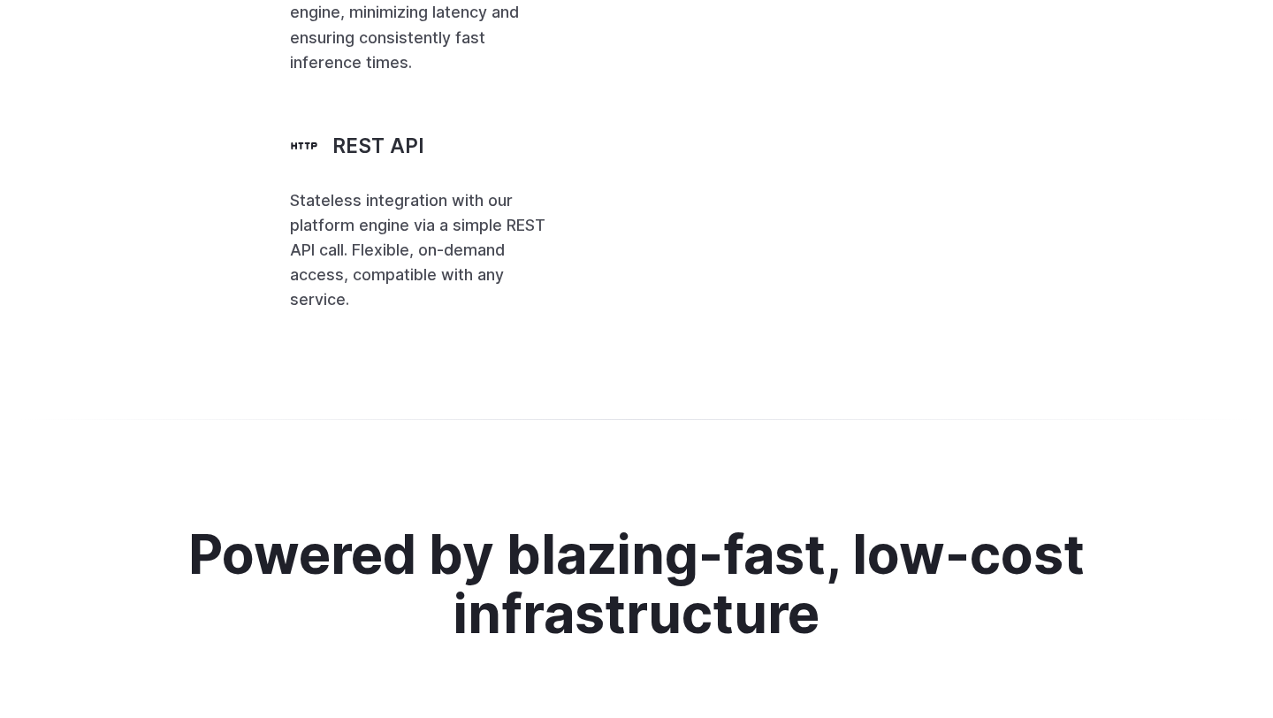
scroll to position [4174, 0]
